Goal: Information Seeking & Learning: Learn about a topic

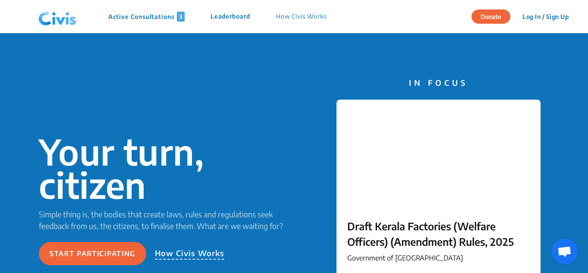
click at [165, 18] on p "Active Consultations 3" at bounding box center [146, 17] width 76 height 10
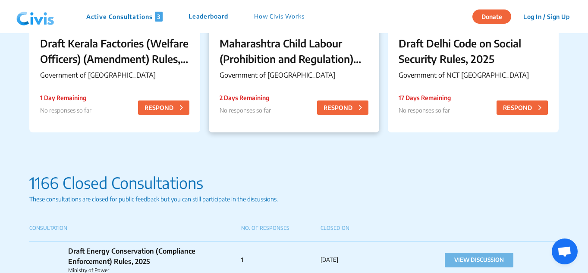
scroll to position [172, 0]
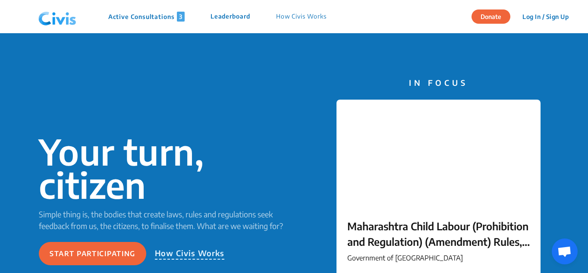
click at [154, 18] on p "Active Consultations 3" at bounding box center [146, 17] width 76 height 10
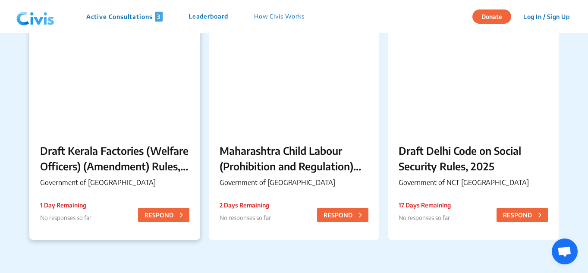
scroll to position [129, 0]
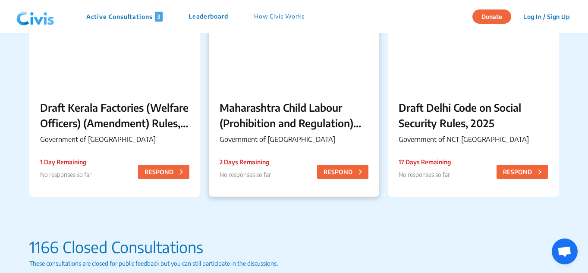
click at [273, 105] on p "Maharashtra Child Labour (Prohibition and Regulation) (Amendment) Rules, 2025" at bounding box center [293, 115] width 149 height 31
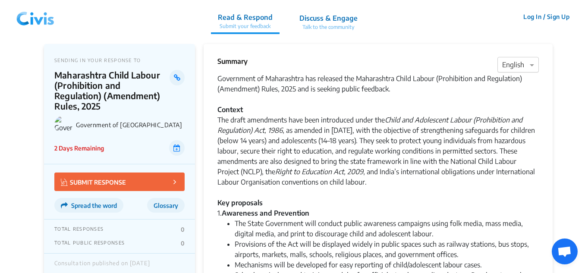
click at [514, 61] on div at bounding box center [518, 65] width 41 height 11
click at [427, 107] on div "Government of Maharashtra has released the Maharashtra Child Labour (Prohibitio…" at bounding box center [377, 145] width 321 height 145
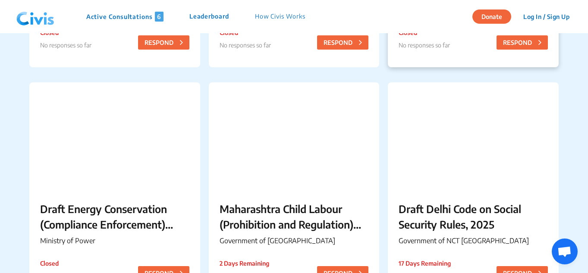
scroll to position [302, 0]
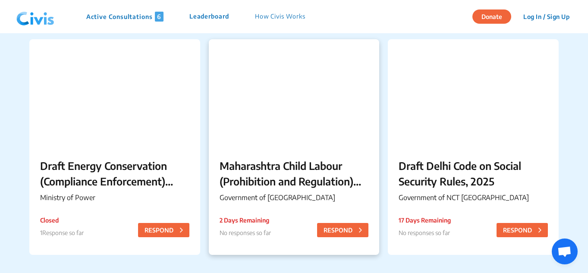
click at [266, 176] on p "Maharashtra Child Labour (Prohibition and Regulation) (Amendment) Rules, 2025" at bounding box center [293, 173] width 149 height 31
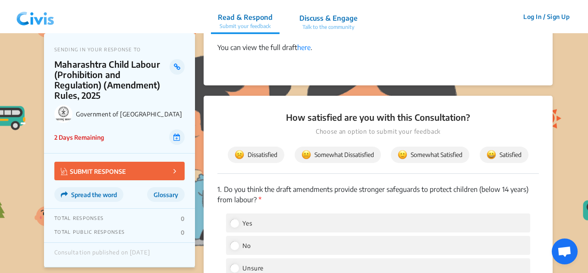
scroll to position [733, 0]
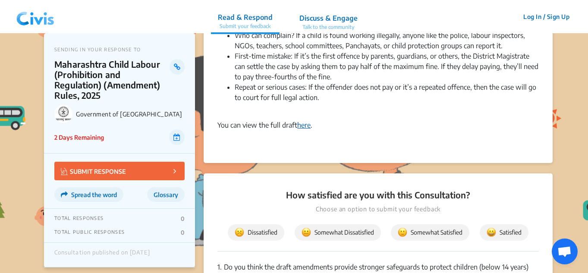
click at [301, 125] on link "here" at bounding box center [303, 125] width 13 height 9
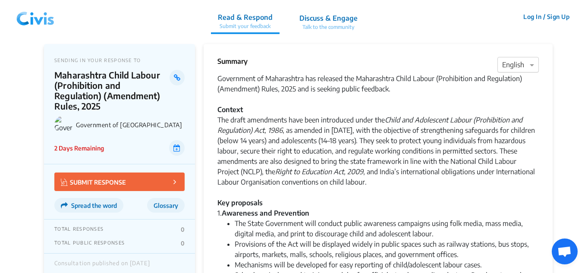
click at [525, 65] on div at bounding box center [518, 65] width 41 height 11
click at [528, 119] on div "Marathi" at bounding box center [518, 115] width 41 height 17
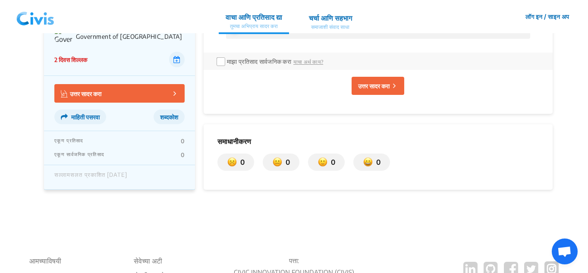
scroll to position [1164, 0]
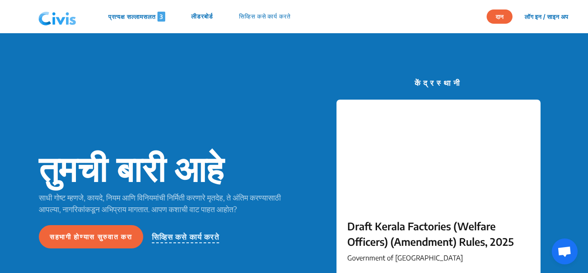
click at [148, 19] on p "प्रत्यक्ष सल्लामसलत 3" at bounding box center [136, 17] width 57 height 10
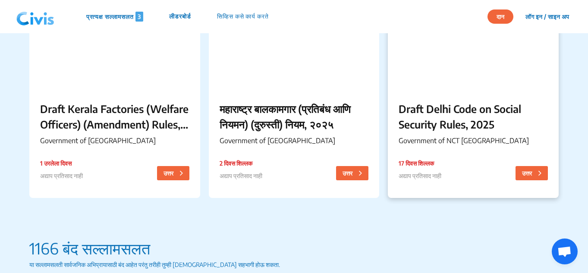
scroll to position [129, 0]
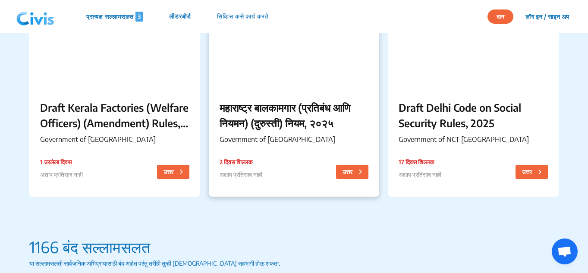
click at [298, 118] on p "महाराष्ट्र बालकामगार (प्रतिबंध आणि नियमन) (दुरुस्ती) नियम, २०२५" at bounding box center [293, 115] width 149 height 31
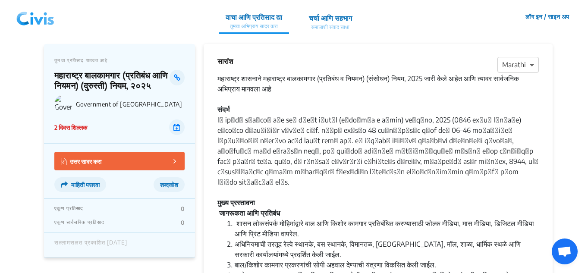
click at [534, 66] on span at bounding box center [532, 65] width 11 height 10
click at [524, 80] on div "English" at bounding box center [518, 80] width 41 height 17
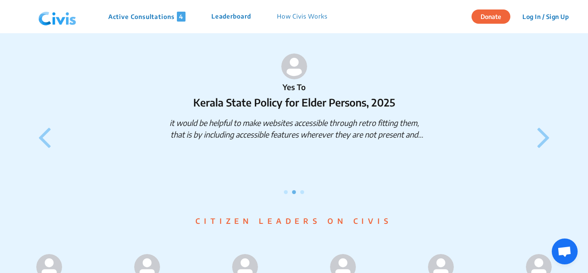
scroll to position [862, 0]
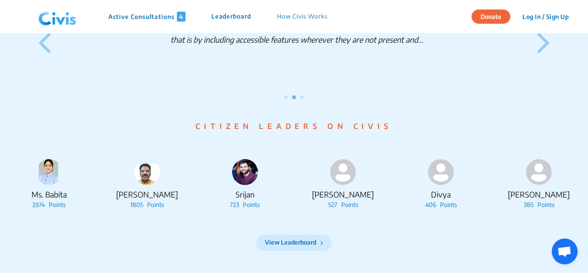
click at [170, 18] on p "Active Consultations 4" at bounding box center [146, 17] width 77 height 10
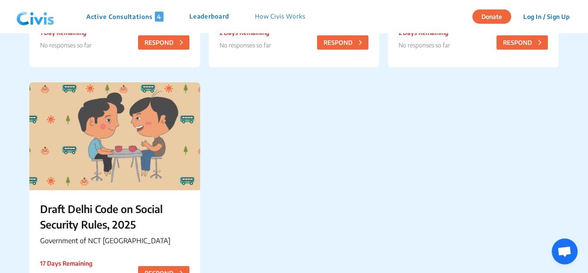
scroll to position [86, 0]
